Goal: Use online tool/utility: Utilize a website feature to perform a specific function

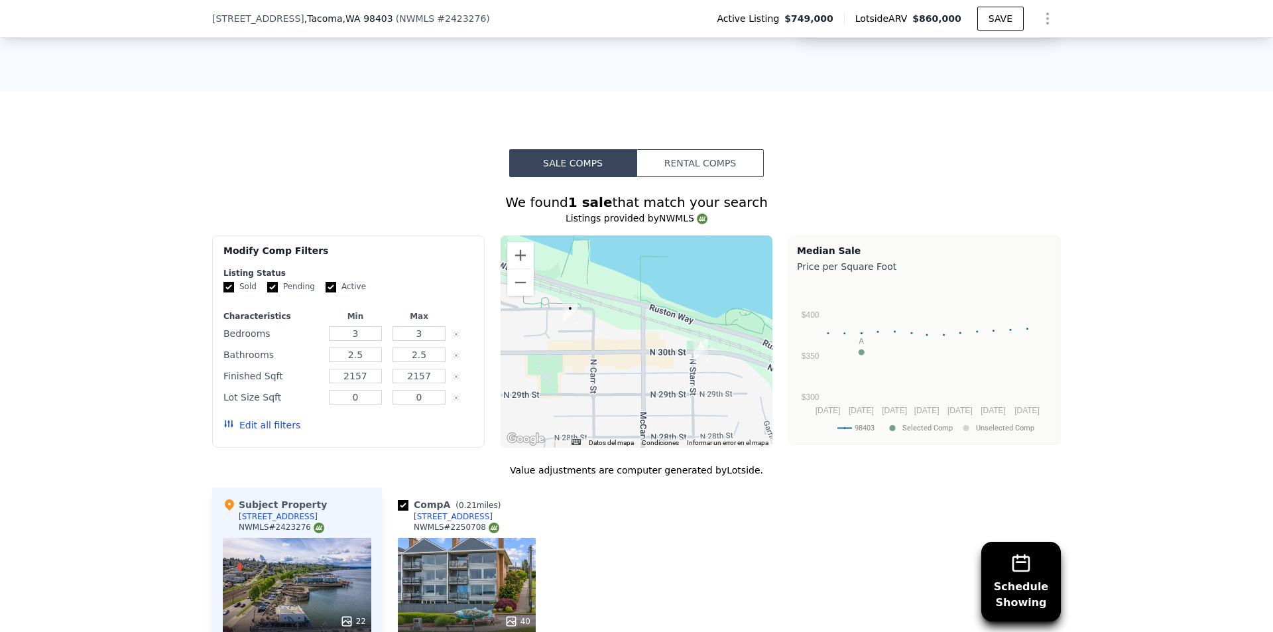
scroll to position [866, 0]
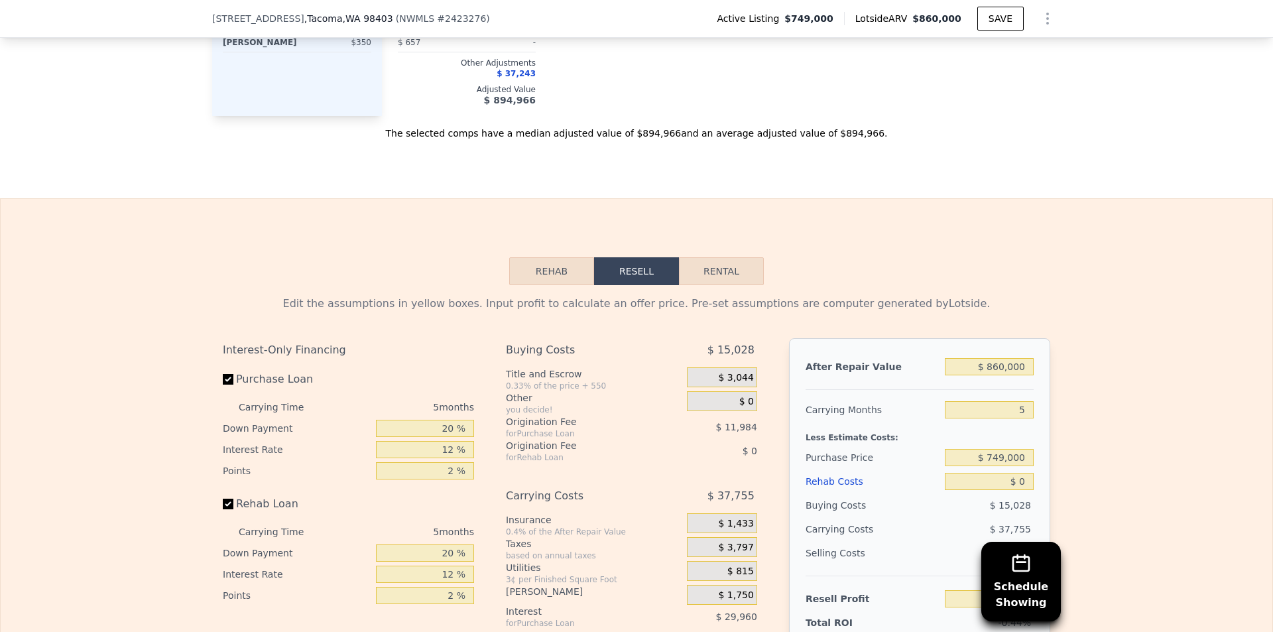
scroll to position [1719, 0]
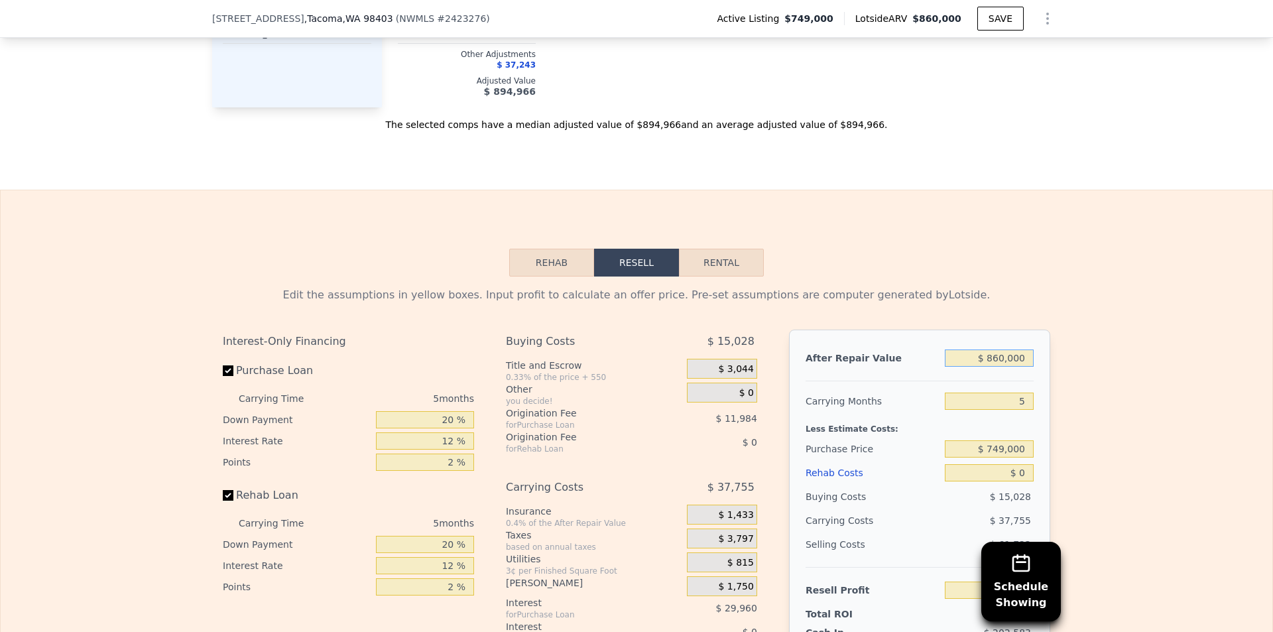
drag, startPoint x: 990, startPoint y: 370, endPoint x: 997, endPoint y: 368, distance: 6.9
click at [997, 367] on input "$ 860,000" at bounding box center [989, 357] width 89 height 17
type input "$ 800,000"
type input "-$ 59,137"
type input "$ 800,000"
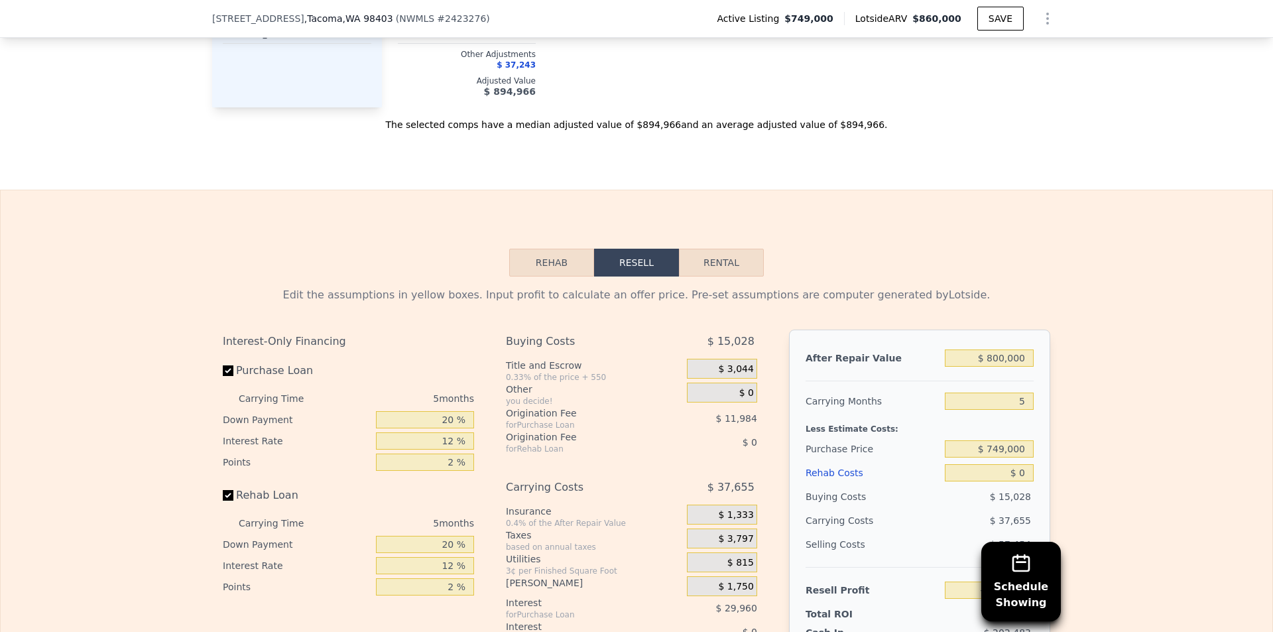
click at [1057, 414] on div "Edit the assumptions in yellow boxes. Input profit to calculate an offer price.…" at bounding box center [636, 532] width 1271 height 513
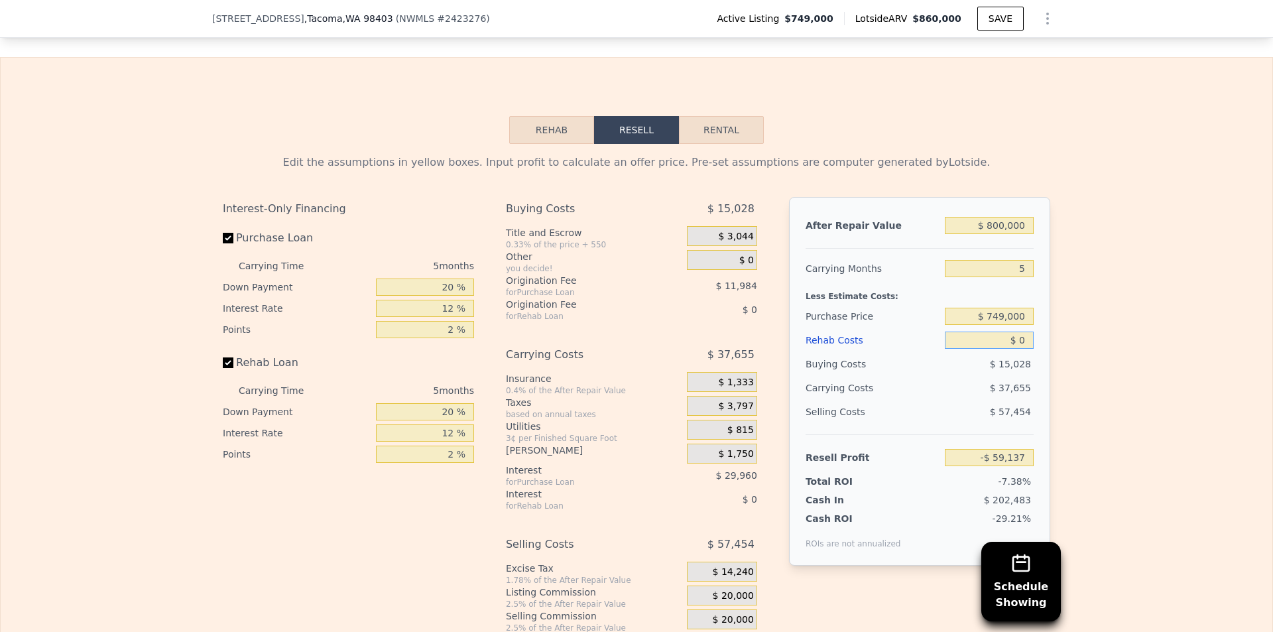
drag, startPoint x: 1028, startPoint y: 352, endPoint x: 1016, endPoint y: 351, distance: 12.7
click at [1016, 349] on input "$ 0" at bounding box center [989, 339] width 89 height 17
type input "$ 25,000"
type input "-$ 85,537"
type input "$ 250,000"
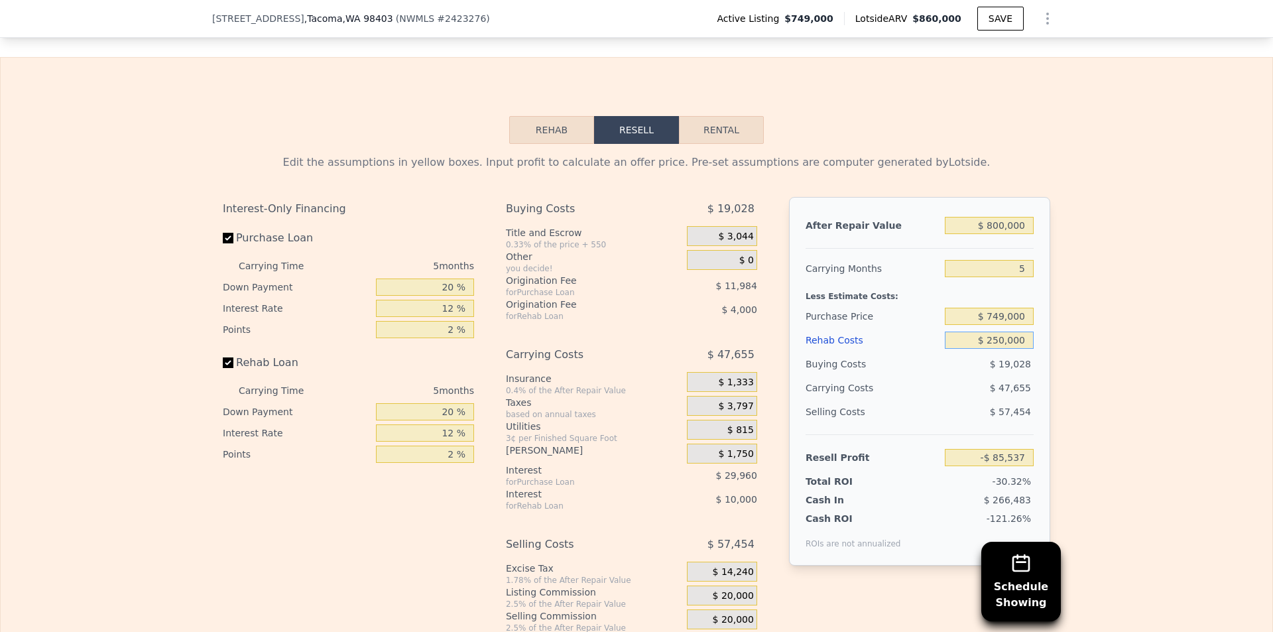
type input "-$ 323,137"
type input "$ 250,000"
click at [1059, 336] on div "Edit the assumptions in yellow boxes. Input profit to calculate an offer price.…" at bounding box center [636, 400] width 1271 height 513
click at [1023, 324] on input "$ 749,000" at bounding box center [989, 316] width 89 height 17
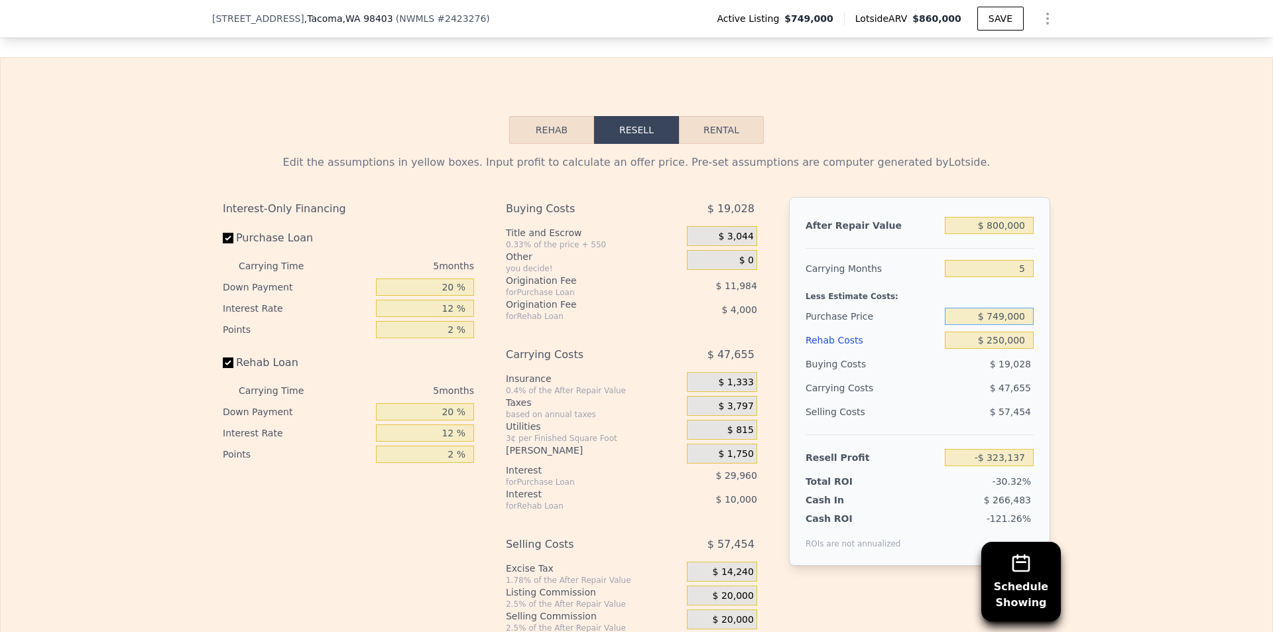
click at [1023, 324] on input "$ 749,000" at bounding box center [989, 316] width 89 height 17
type input "$ 500,000"
click at [1107, 270] on div "Edit the assumptions in yellow boxes. Input profit to calculate an offer price.…" at bounding box center [636, 400] width 1271 height 513
type input "-$ 59,364"
click at [999, 325] on input "$ 500,000" at bounding box center [989, 316] width 89 height 17
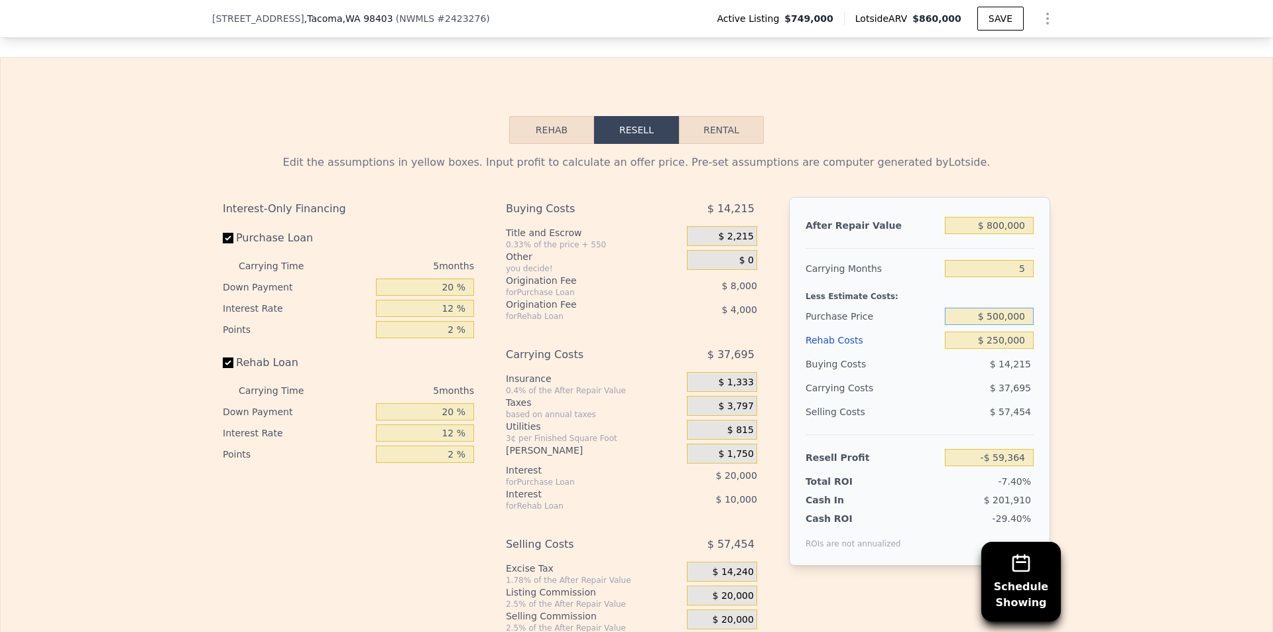
click at [999, 325] on input "$ 500,000" at bounding box center [989, 316] width 89 height 17
type input "$ 400,000"
click at [1061, 296] on div "Edit the assumptions in yellow boxes. Input profit to calculate an offer price.…" at bounding box center [636, 400] width 1271 height 513
type input "$ 46,569"
